Goal: Find specific page/section: Find specific page/section

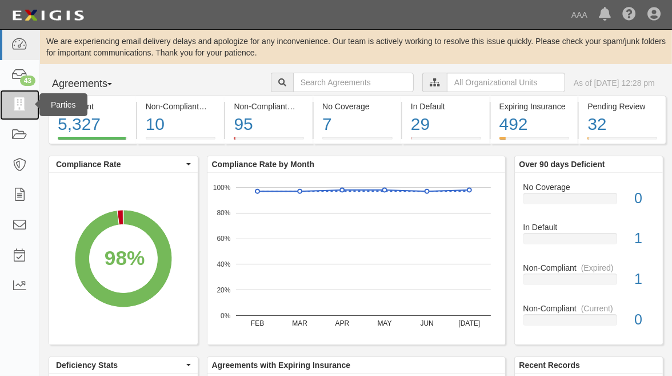
click at [18, 104] on icon at bounding box center [19, 104] width 16 height 13
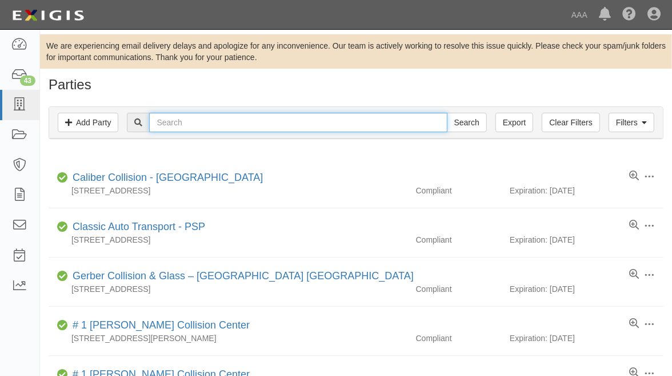
click at [383, 127] on input "text" at bounding box center [298, 122] width 298 height 19
type input "516425"
click at [447, 113] on input "Search" at bounding box center [467, 122] width 40 height 19
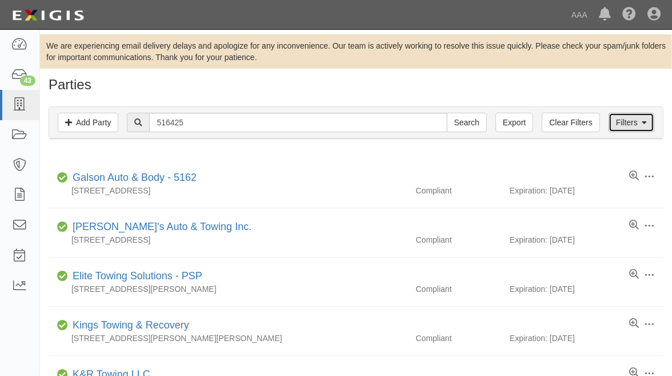
click at [624, 123] on link "Filters" at bounding box center [632, 122] width 46 height 19
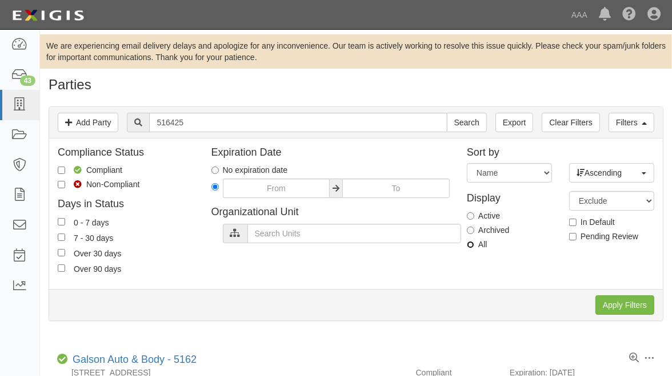
click at [472, 243] on input "All" at bounding box center [470, 244] width 7 height 7
radio input "true"
click at [624, 315] on div "Apply Filters Clear Filters" at bounding box center [356, 304] width 614 height 31
click at [617, 302] on input "Apply Filters" at bounding box center [625, 304] width 59 height 19
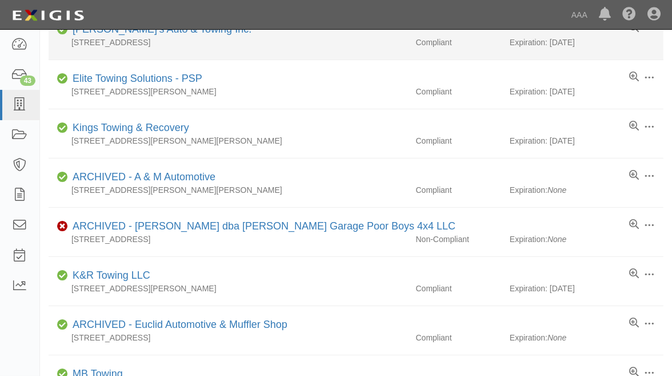
scroll to position [214, 0]
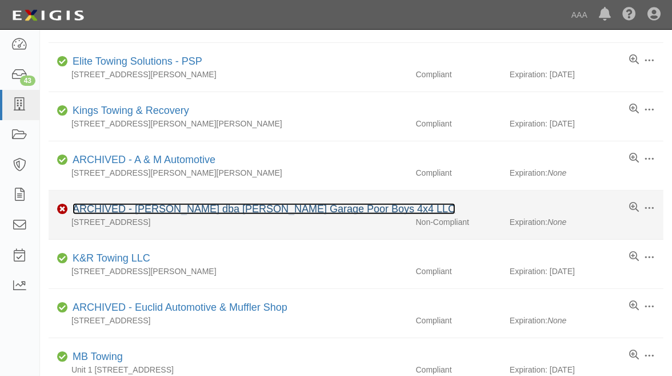
click at [250, 212] on link "ARCHIVED - [PERSON_NAME] dba [PERSON_NAME] Garage Poor Boys 4x4 LLC" at bounding box center [264, 208] width 383 height 11
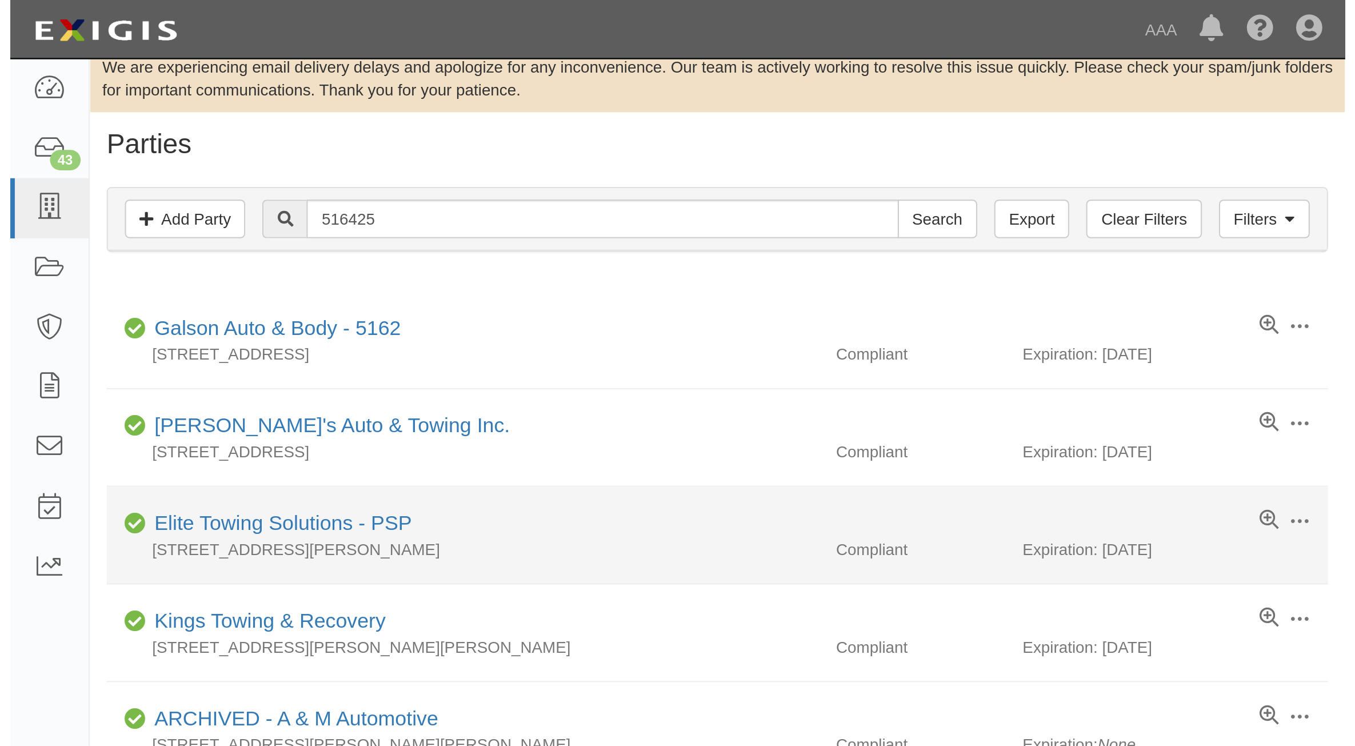
scroll to position [0, 0]
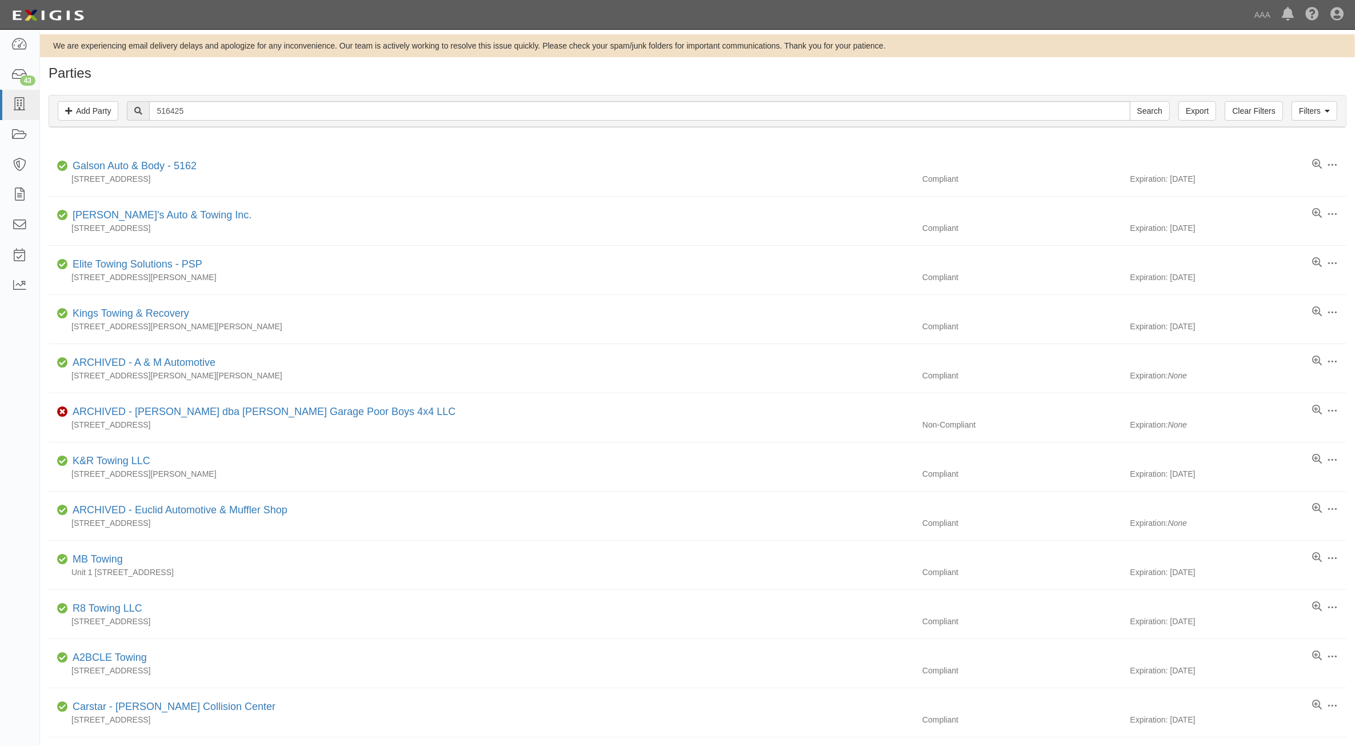
click at [341, 98] on div "Filters Add Party Clear Filters Export 516425 Search Filters" at bounding box center [697, 110] width 1297 height 31
click at [344, 102] on input "516425" at bounding box center [639, 110] width 981 height 19
click at [344, 103] on input "516425" at bounding box center [639, 110] width 981 height 19
type input "631677"
click at [672, 101] on input "Search" at bounding box center [1150, 110] width 40 height 19
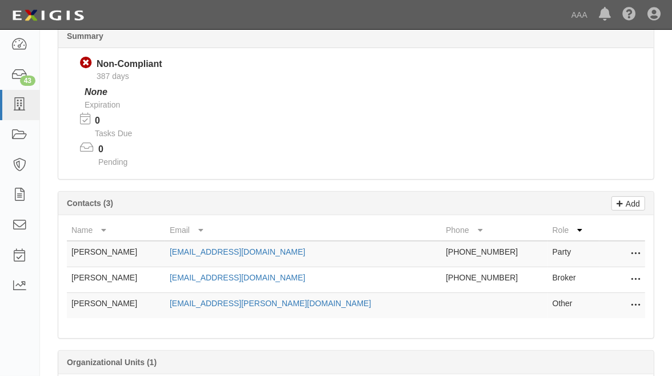
scroll to position [143, 0]
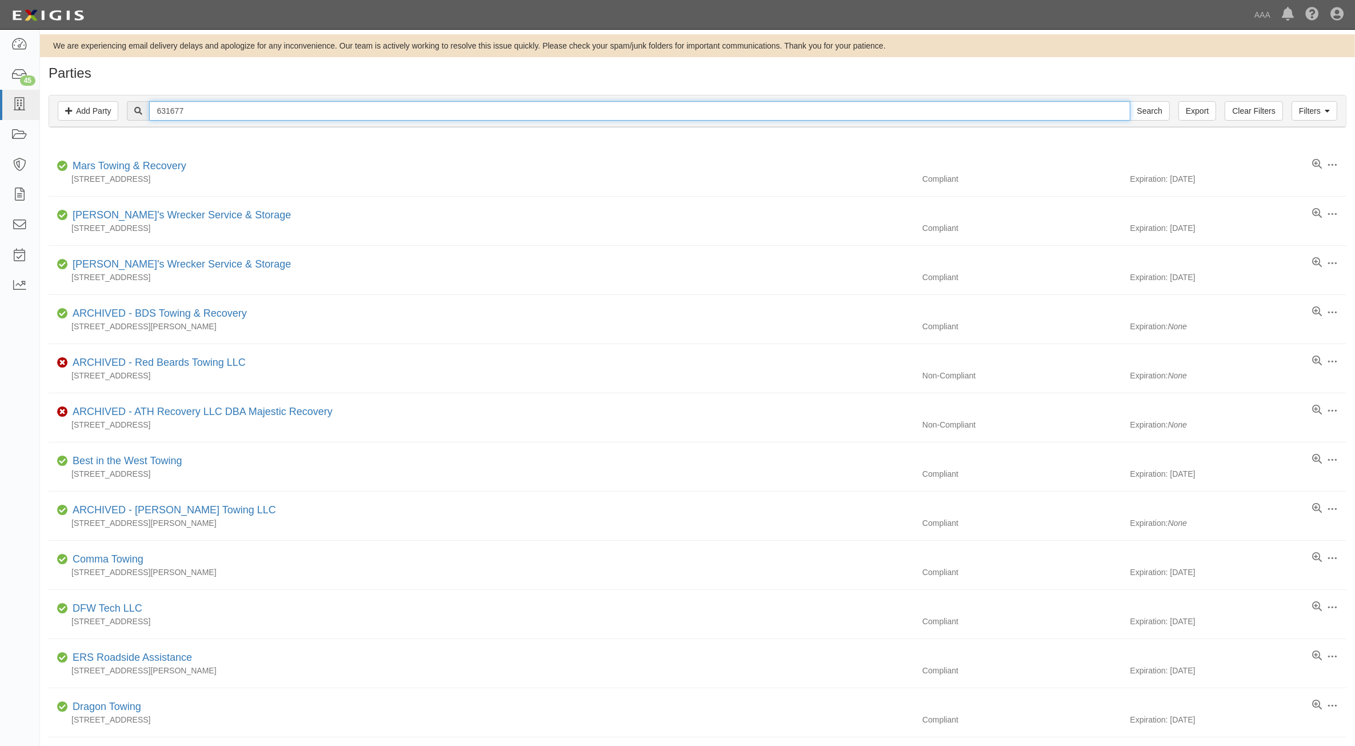
click at [432, 118] on input "631677" at bounding box center [639, 110] width 981 height 19
type input "631307"
click at [1130, 101] on input "Search" at bounding box center [1150, 110] width 40 height 19
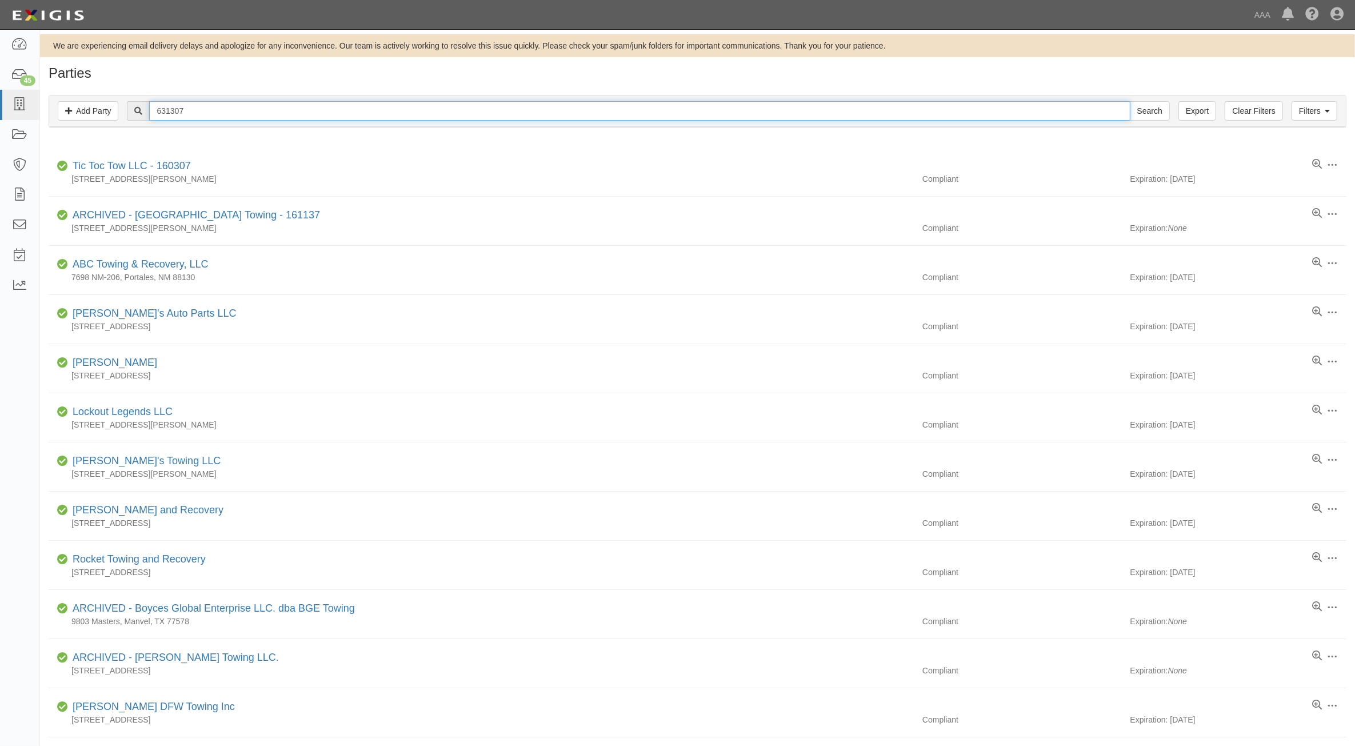
click at [302, 106] on input "631307" at bounding box center [639, 110] width 981 height 19
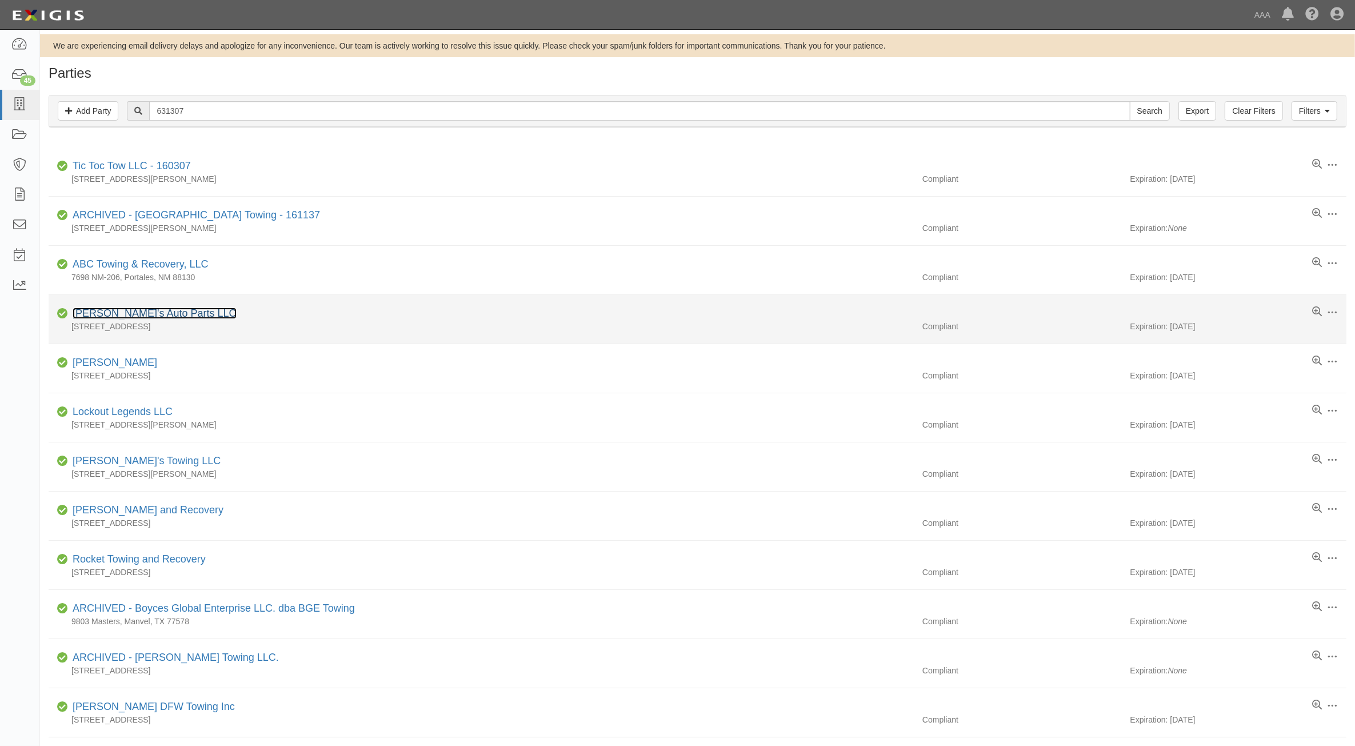
click at [163, 313] on link "Freddy's Auto Parts LLC" at bounding box center [155, 313] width 164 height 11
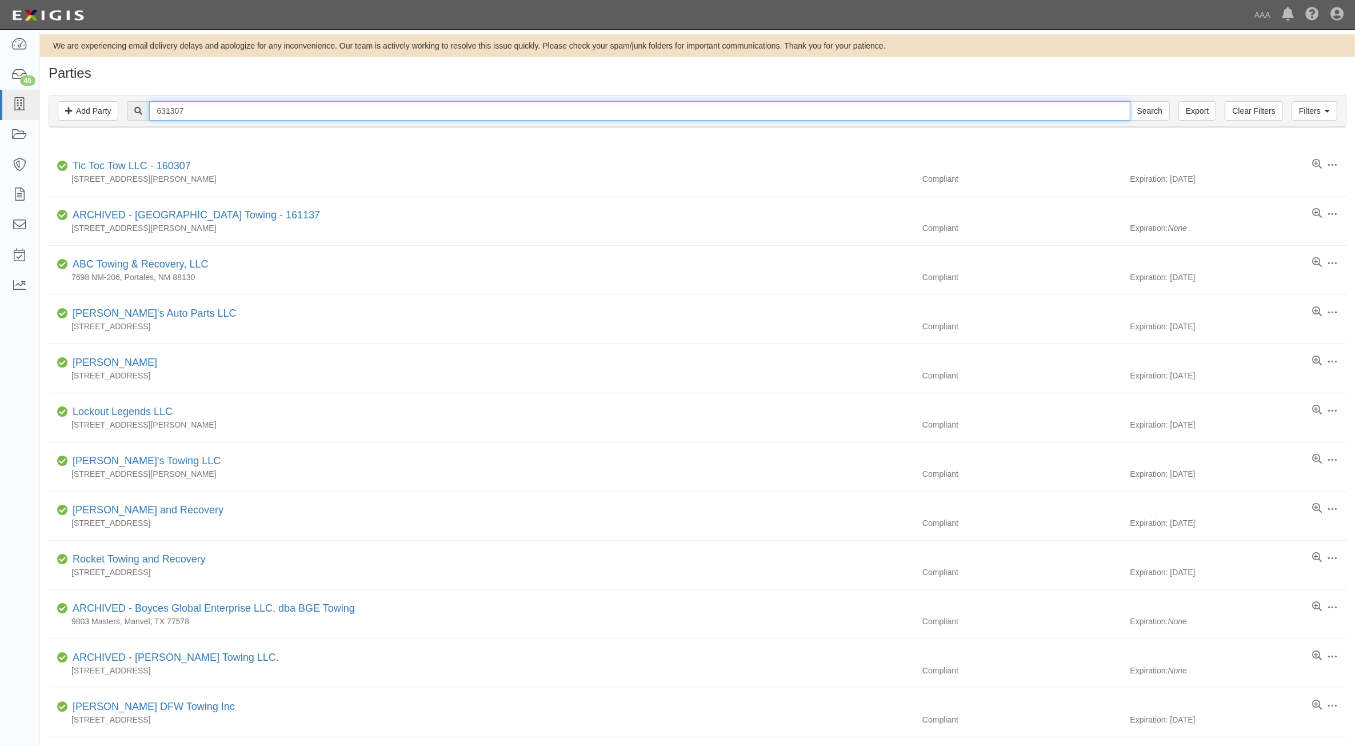
click at [229, 113] on input "631307" at bounding box center [639, 110] width 981 height 19
type input "631645"
click at [1130, 101] on input "Search" at bounding box center [1150, 110] width 40 height 19
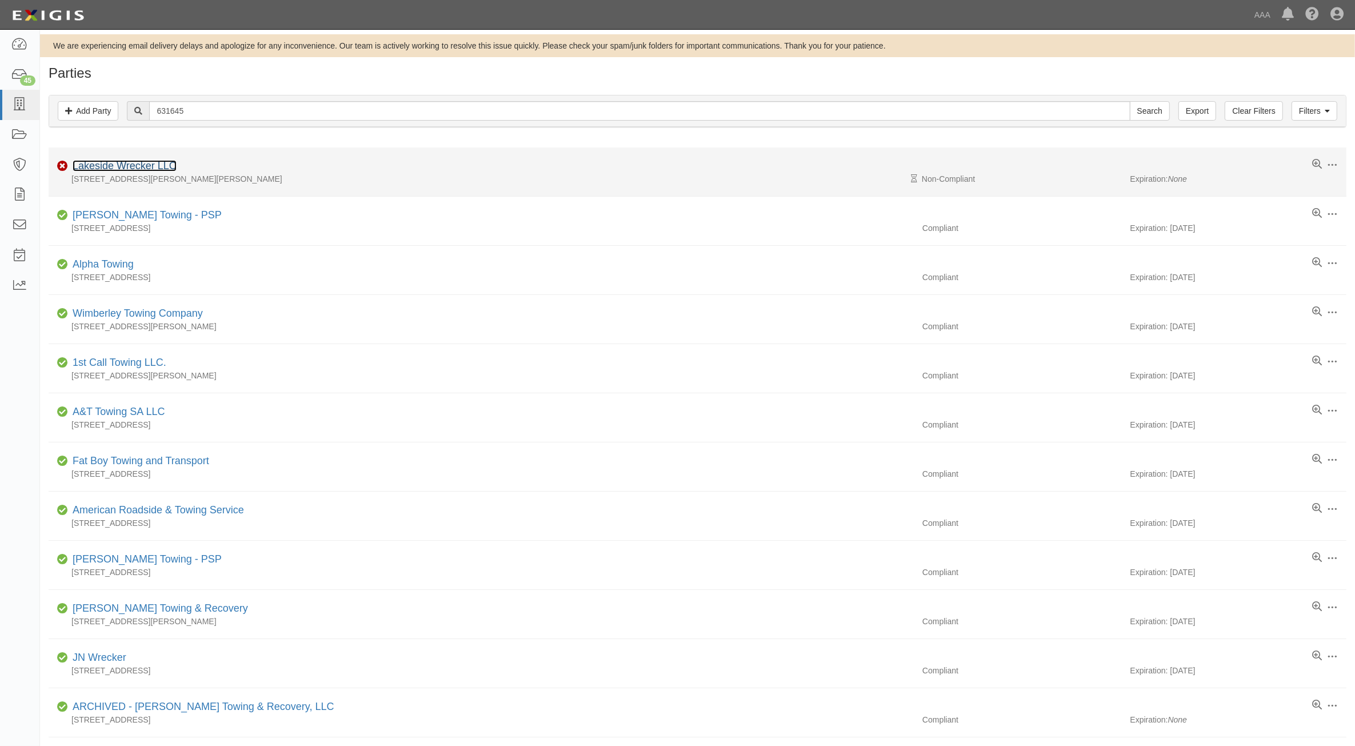
click at [132, 169] on link "Lakeside Wrecker LLC" at bounding box center [125, 165] width 104 height 11
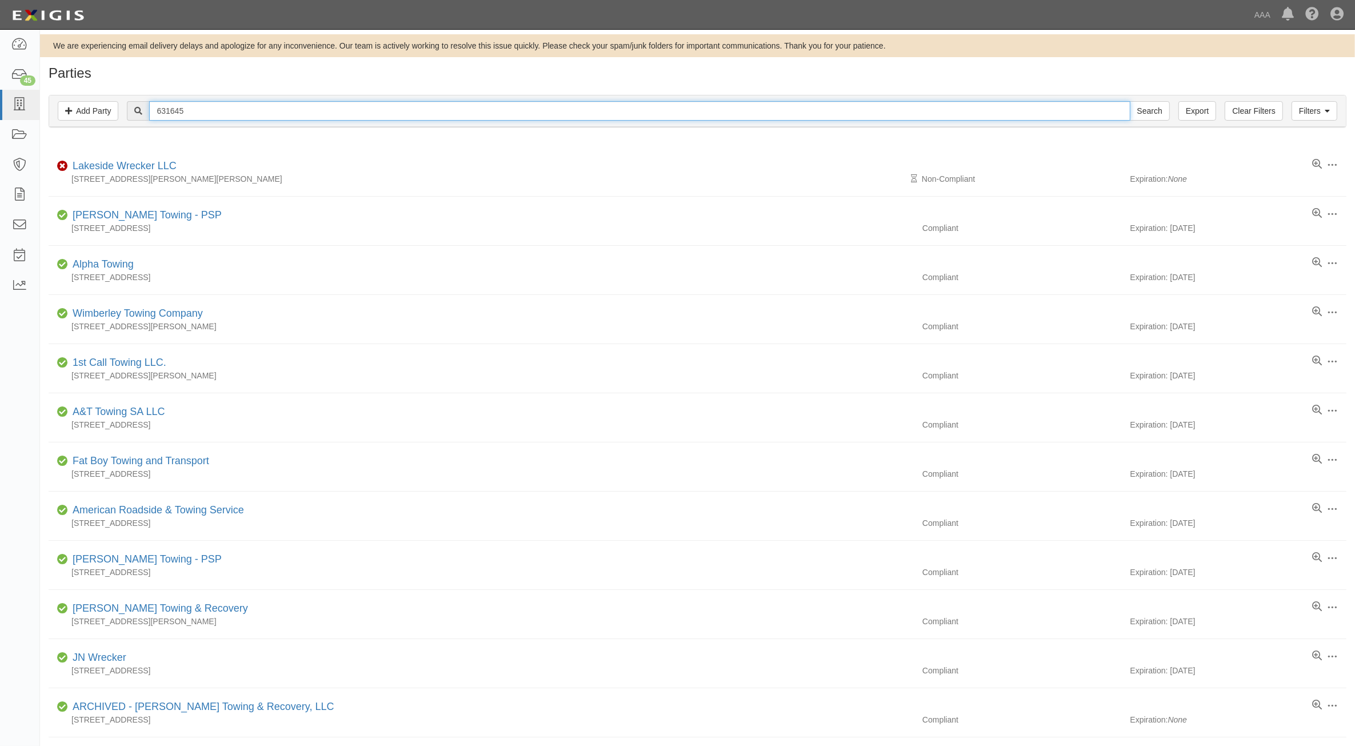
click at [244, 115] on input "631645" at bounding box center [639, 110] width 981 height 19
type input "[PERSON_NAME]'s"
click at [1130, 101] on input "Search" at bounding box center [1150, 110] width 40 height 19
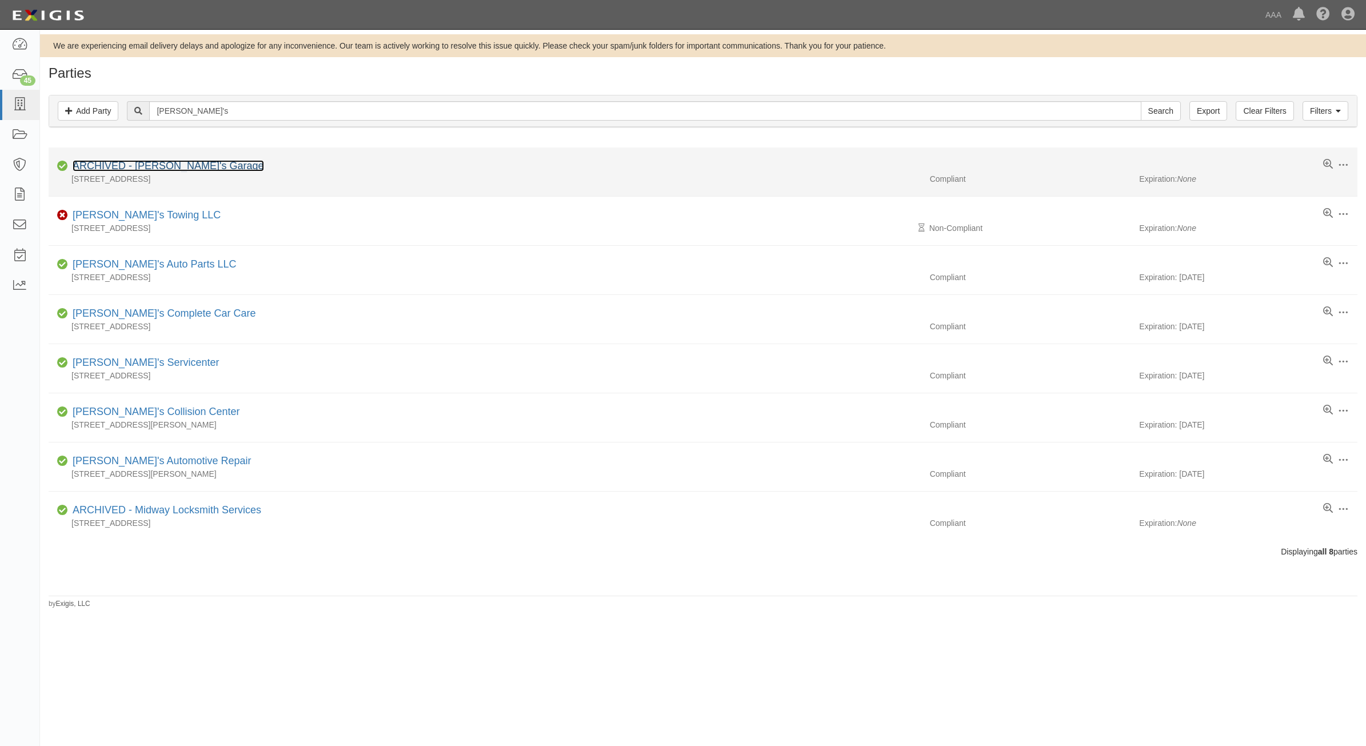
click at [193, 166] on link "ARCHIVED - [PERSON_NAME]'s Garage" at bounding box center [169, 165] width 192 height 11
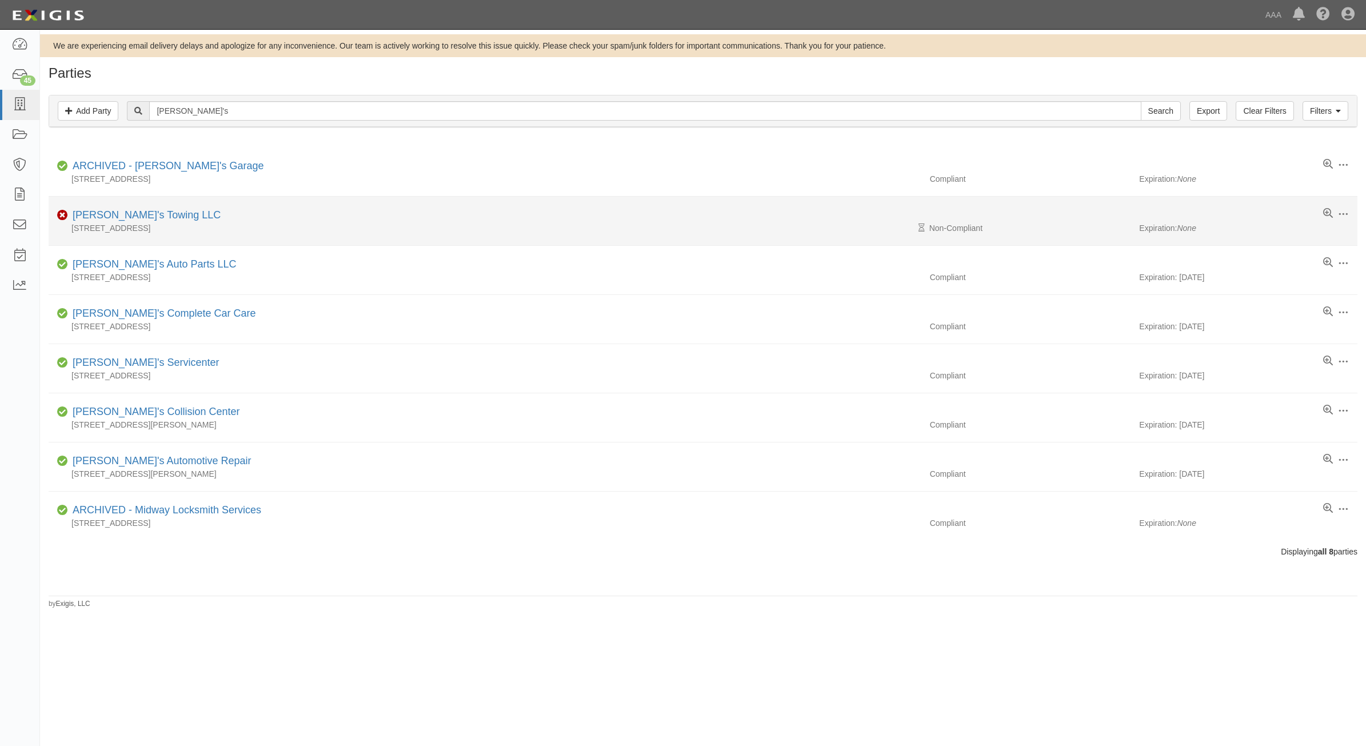
click at [139, 222] on li "Edit Log activity Add task Send message Archive Non-Compliant [PERSON_NAME]'s T…" at bounding box center [703, 221] width 1309 height 49
drag, startPoint x: 139, startPoint y: 222, endPoint x: 113, endPoint y: 215, distance: 26.6
click at [113, 215] on link "[PERSON_NAME]'s Towing LLC" at bounding box center [147, 214] width 148 height 11
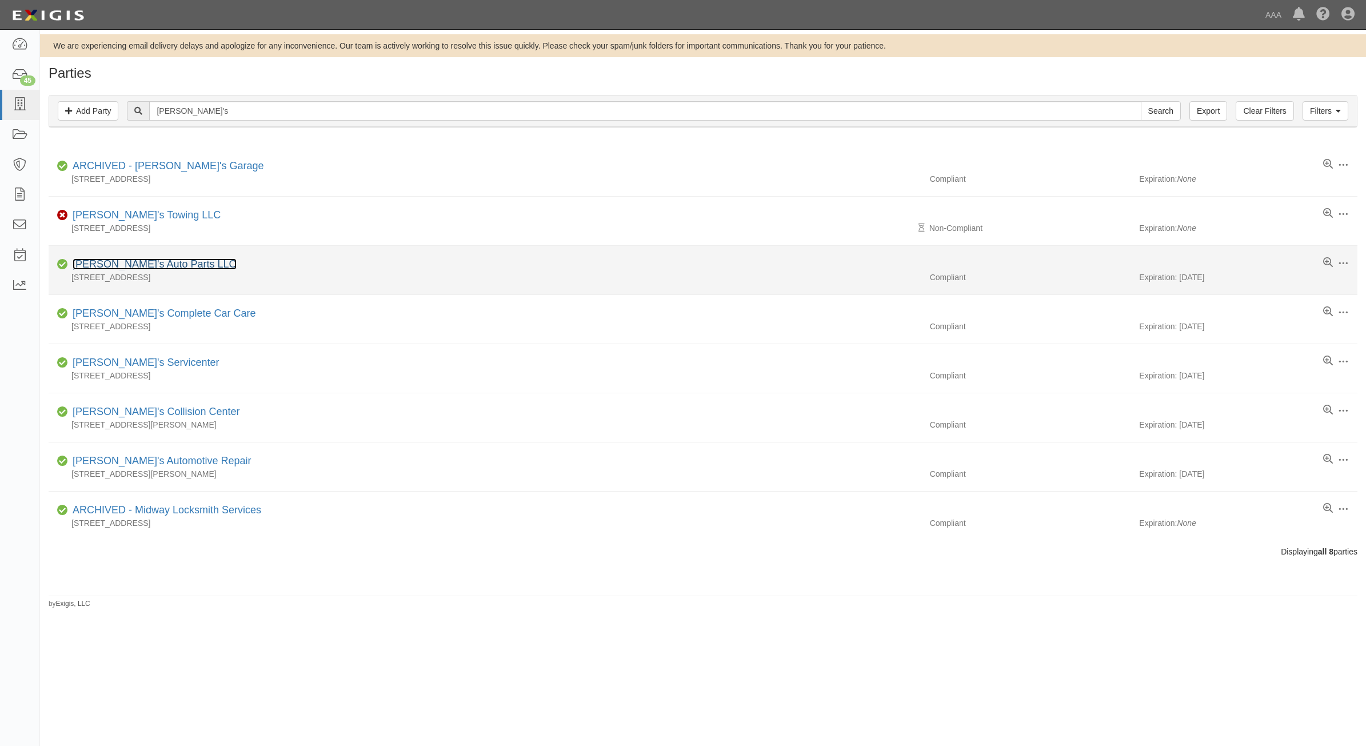
click at [167, 265] on link "Freddy's Auto Parts LLC" at bounding box center [155, 263] width 164 height 11
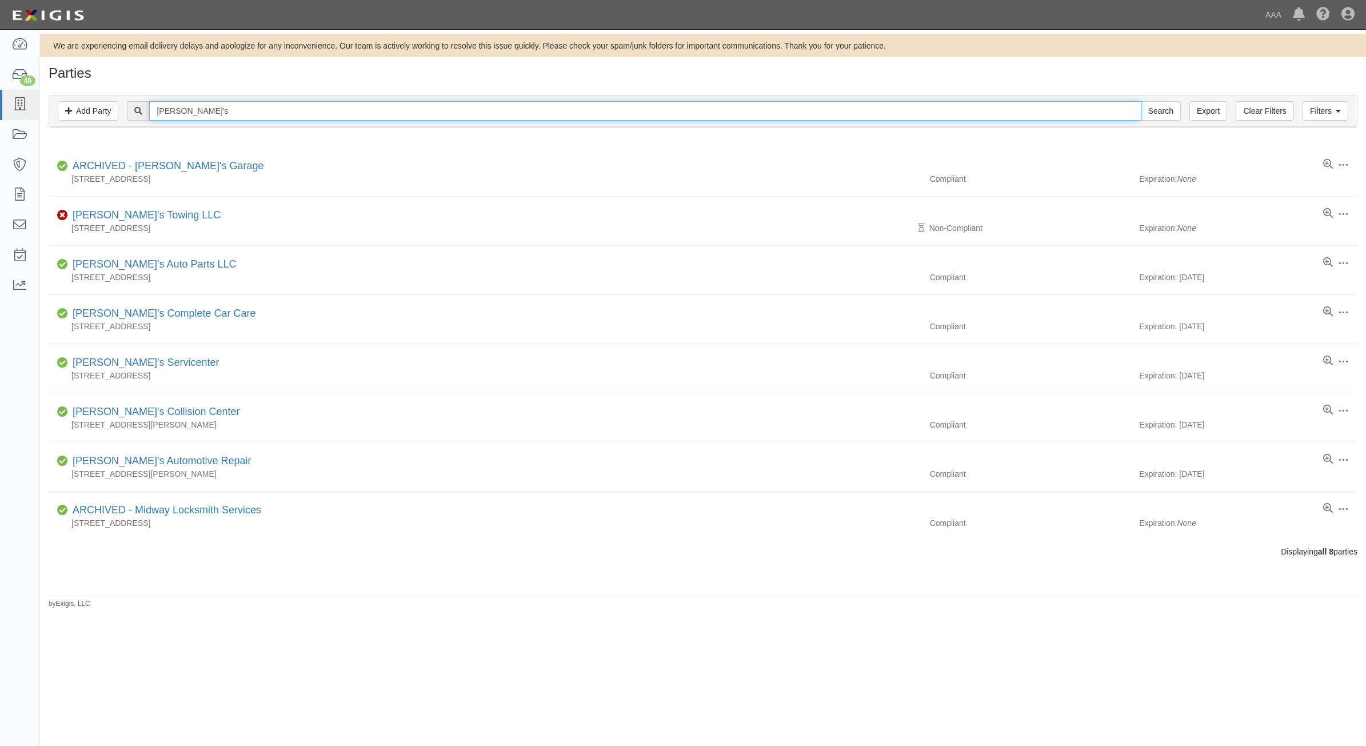
click at [339, 107] on input "Freddy's" at bounding box center [645, 110] width 992 height 19
type input "F"
type input "Continental TOwing"
click at [1141, 101] on input "Search" at bounding box center [1161, 110] width 40 height 19
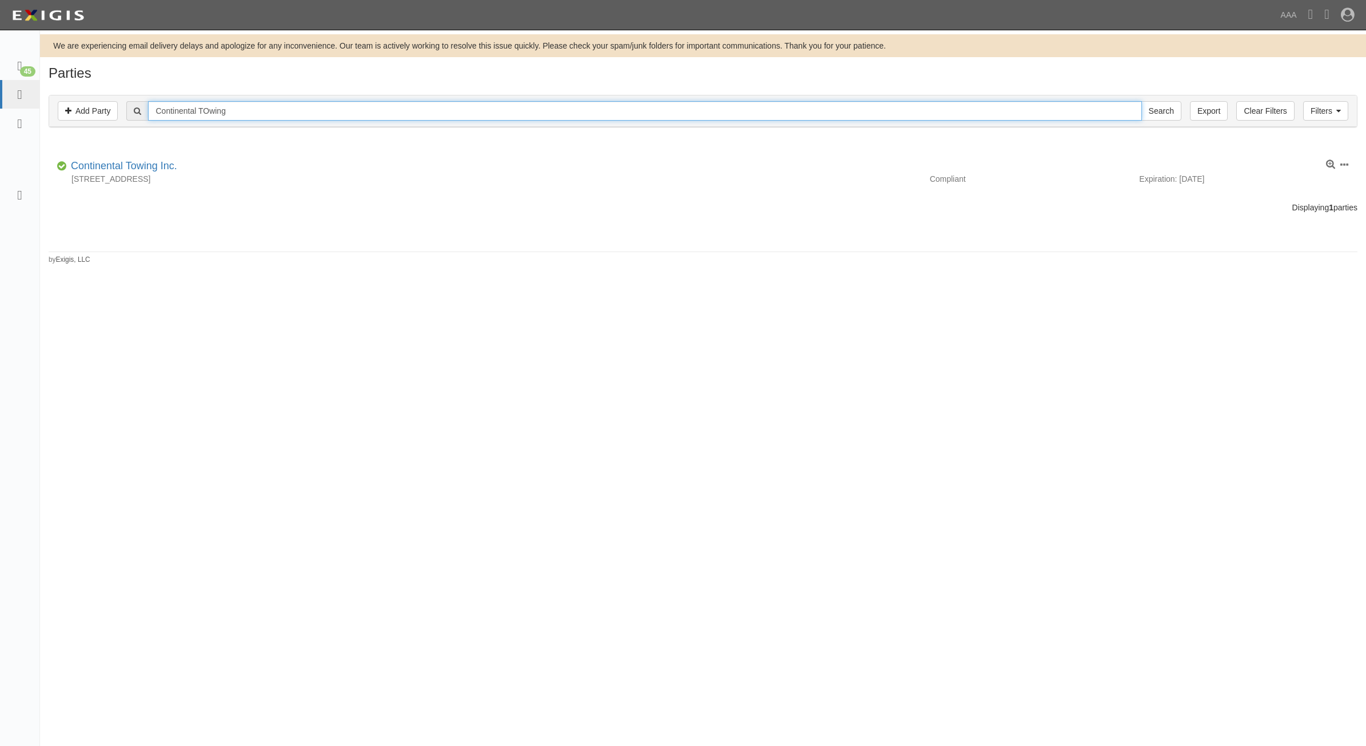
drag, startPoint x: 257, startPoint y: 115, endPoint x: 69, endPoint y: 84, distance: 190.7
click at [69, 84] on div "Parties Add Party Filters Add Party Clear Filters Export Continental TOwing Sea…" at bounding box center [703, 165] width 1326 height 199
type input "Midway Locksmith"
click at [1142, 101] on input "Search" at bounding box center [1162, 110] width 40 height 19
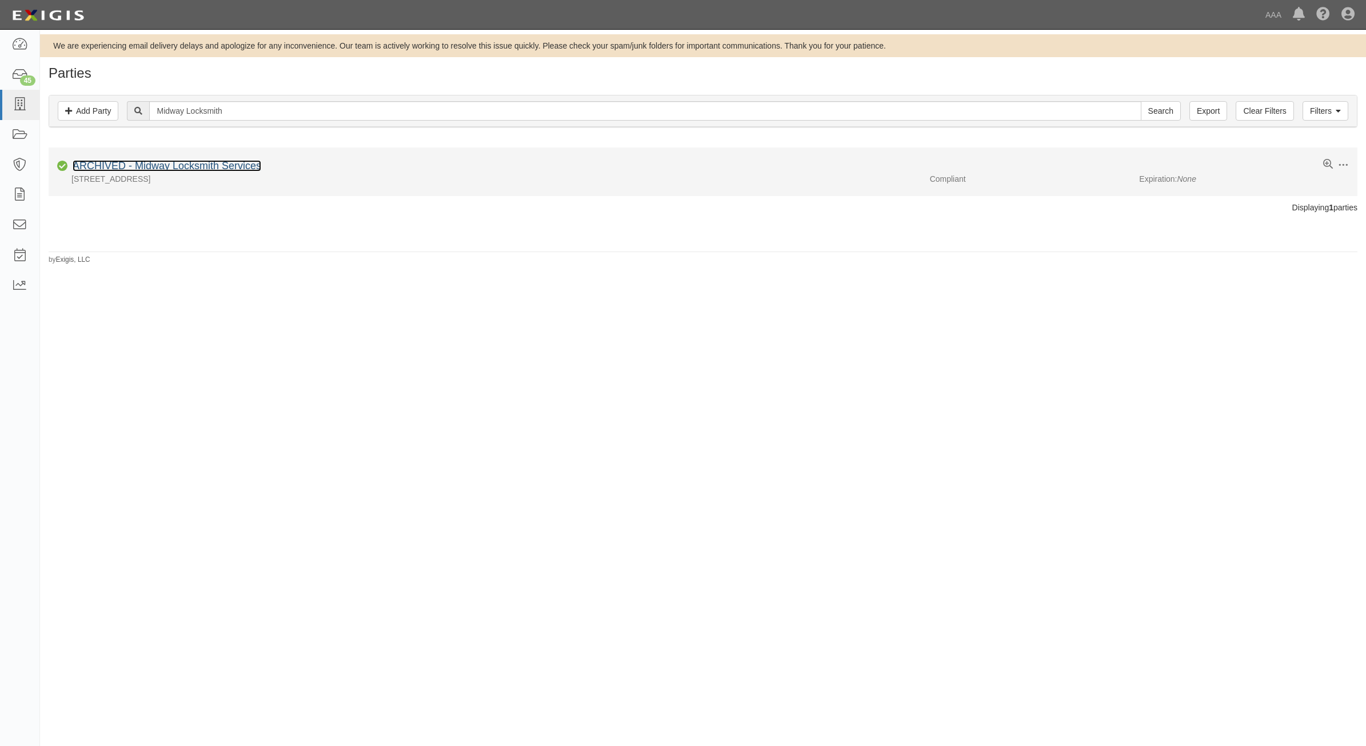
click at [238, 167] on link "ARCHIVED - Midway Locksmith Services" at bounding box center [167, 165] width 189 height 11
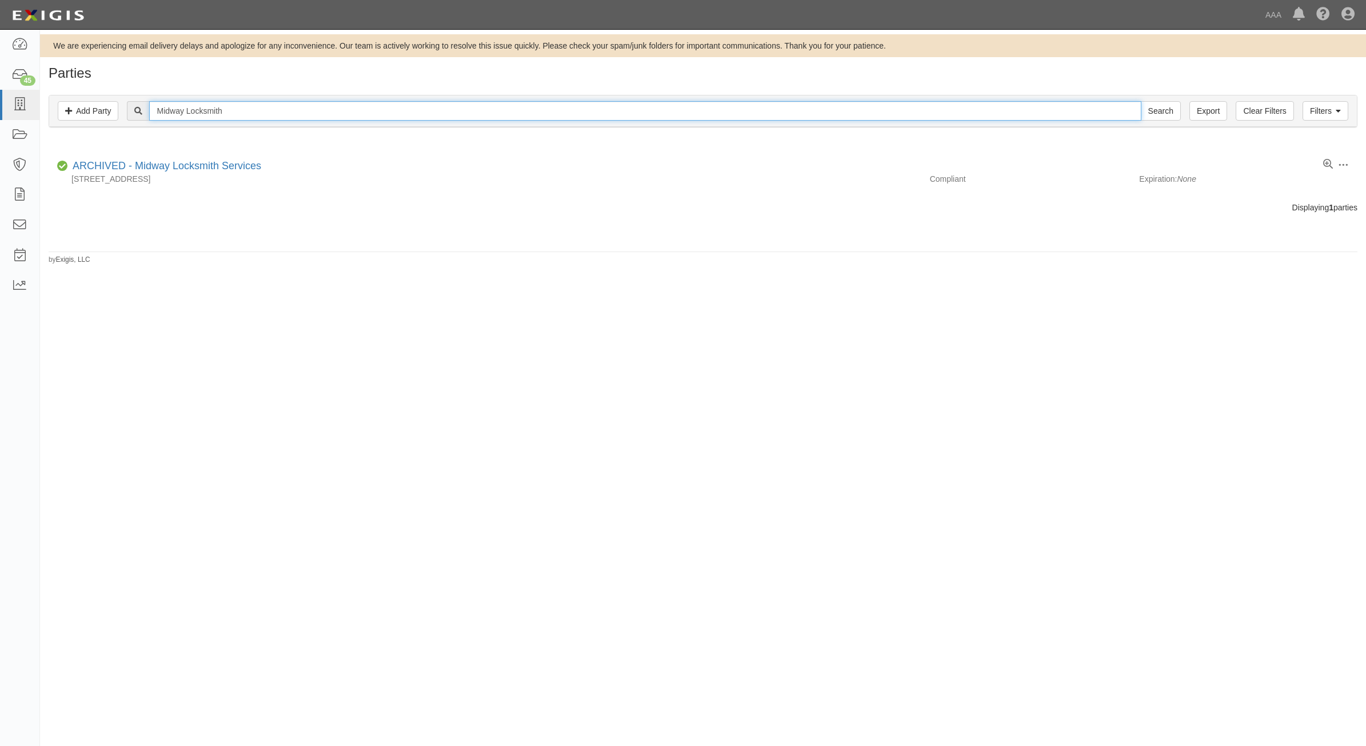
click at [239, 106] on input "Midway Locksmith" at bounding box center [645, 110] width 992 height 19
click at [240, 106] on input "Midway Locksmith" at bounding box center [645, 110] width 992 height 19
click at [238, 106] on input "Midway Locksmith" at bounding box center [645, 110] width 992 height 19
type input "Super Service"
click at [1141, 101] on input "Search" at bounding box center [1161, 110] width 40 height 19
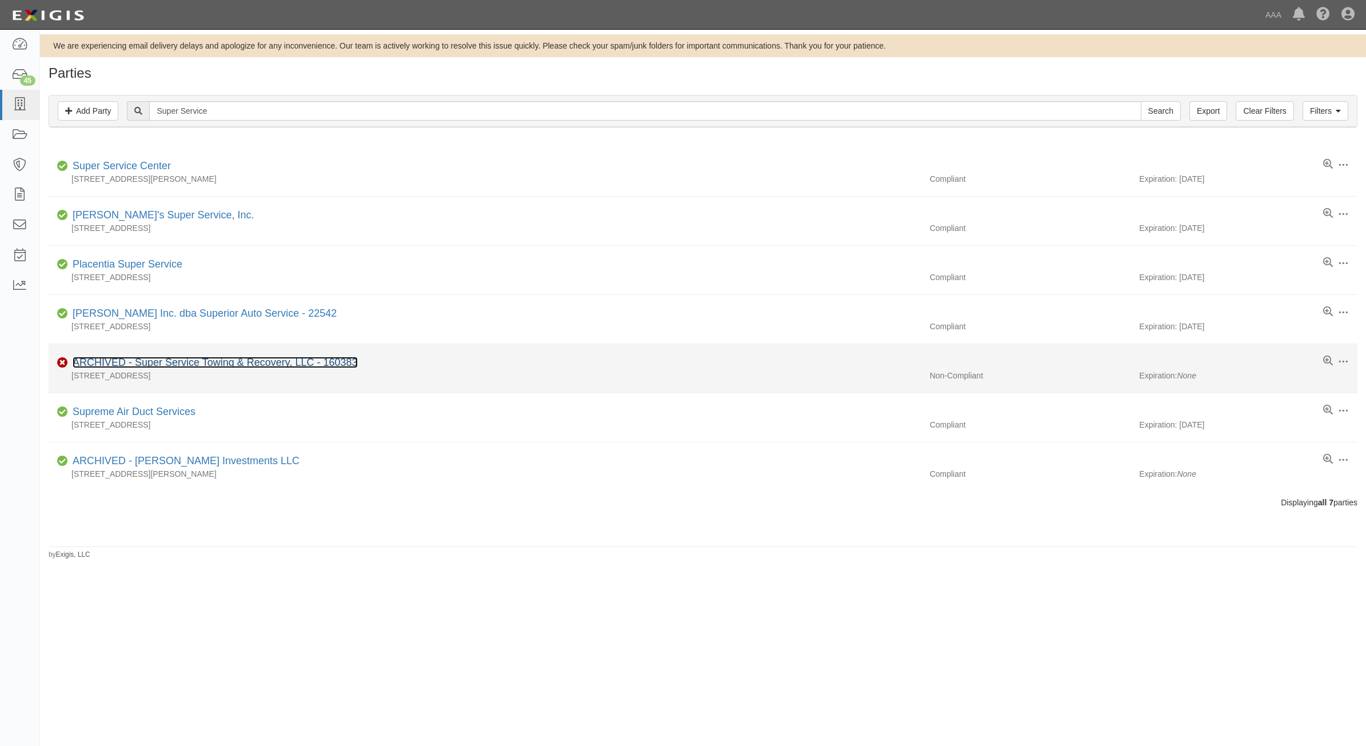
click at [260, 363] on link "ARCHIVED - Super Service Towing & Recovery, LLC - 160383" at bounding box center [215, 362] width 285 height 11
